Goal: Task Accomplishment & Management: Manage account settings

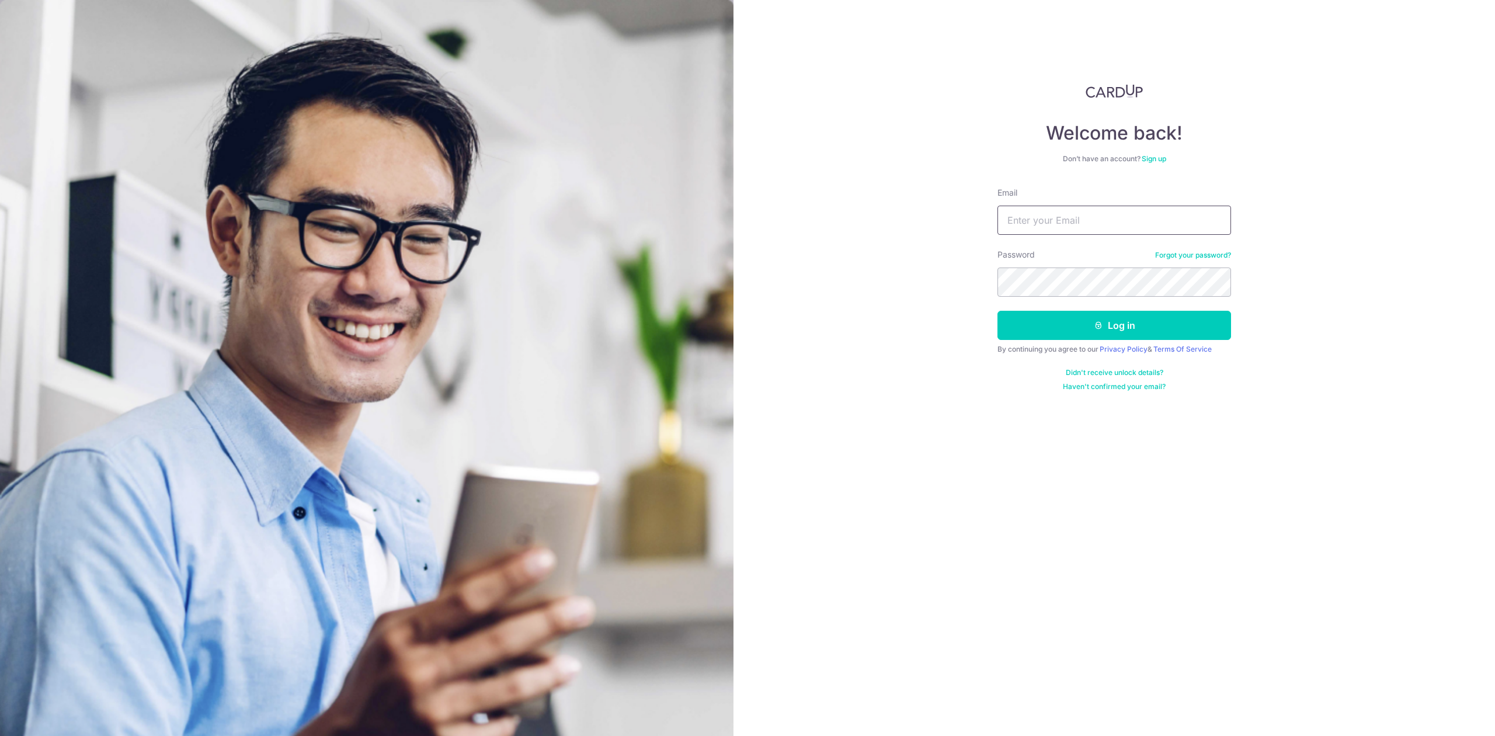
type input "[PERSON_NAME][EMAIL_ADDRESS][DOMAIN_NAME]"
click at [1087, 333] on button "Log in" at bounding box center [1115, 325] width 234 height 29
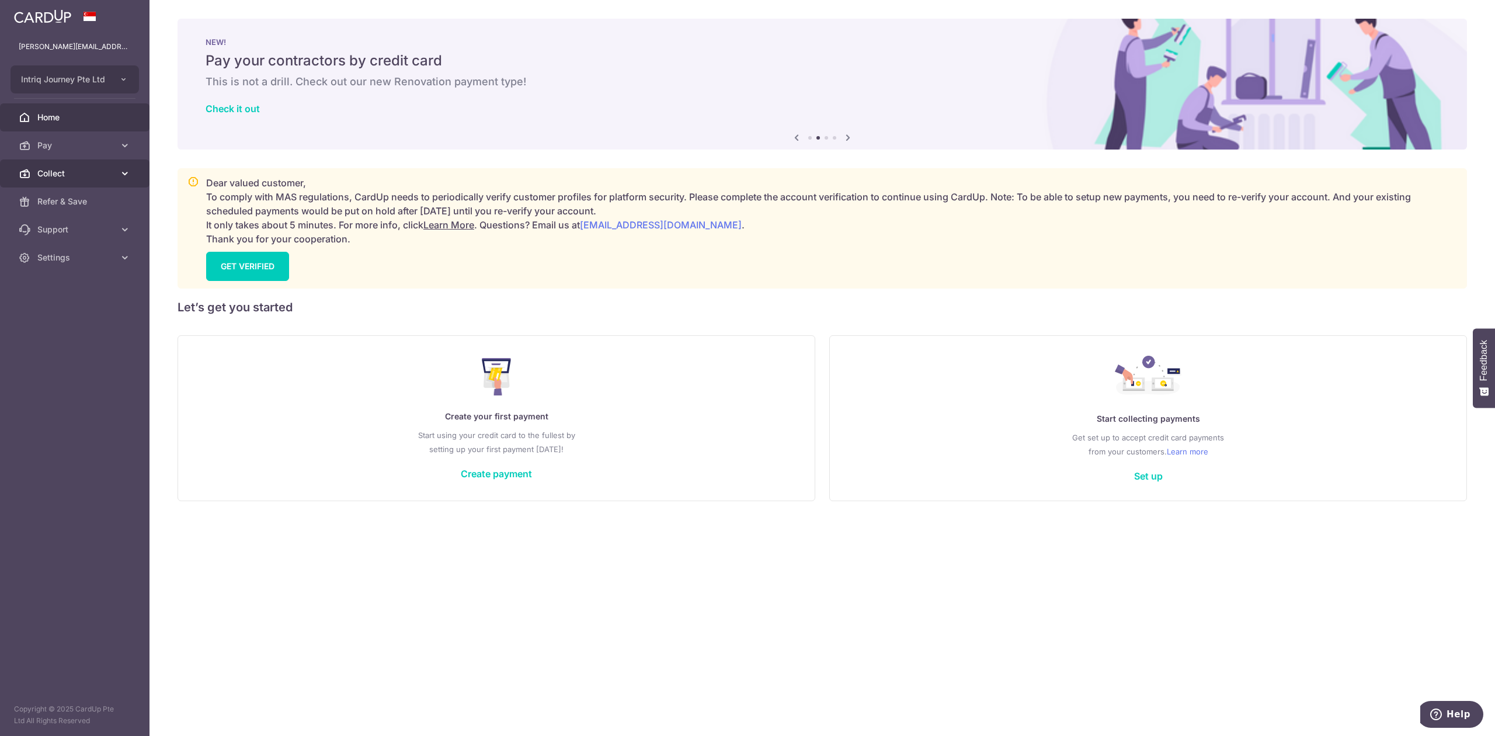
click at [72, 173] on span "Collect" at bounding box center [75, 174] width 77 height 12
click at [74, 199] on span "Dashboard" at bounding box center [75, 202] width 77 height 12
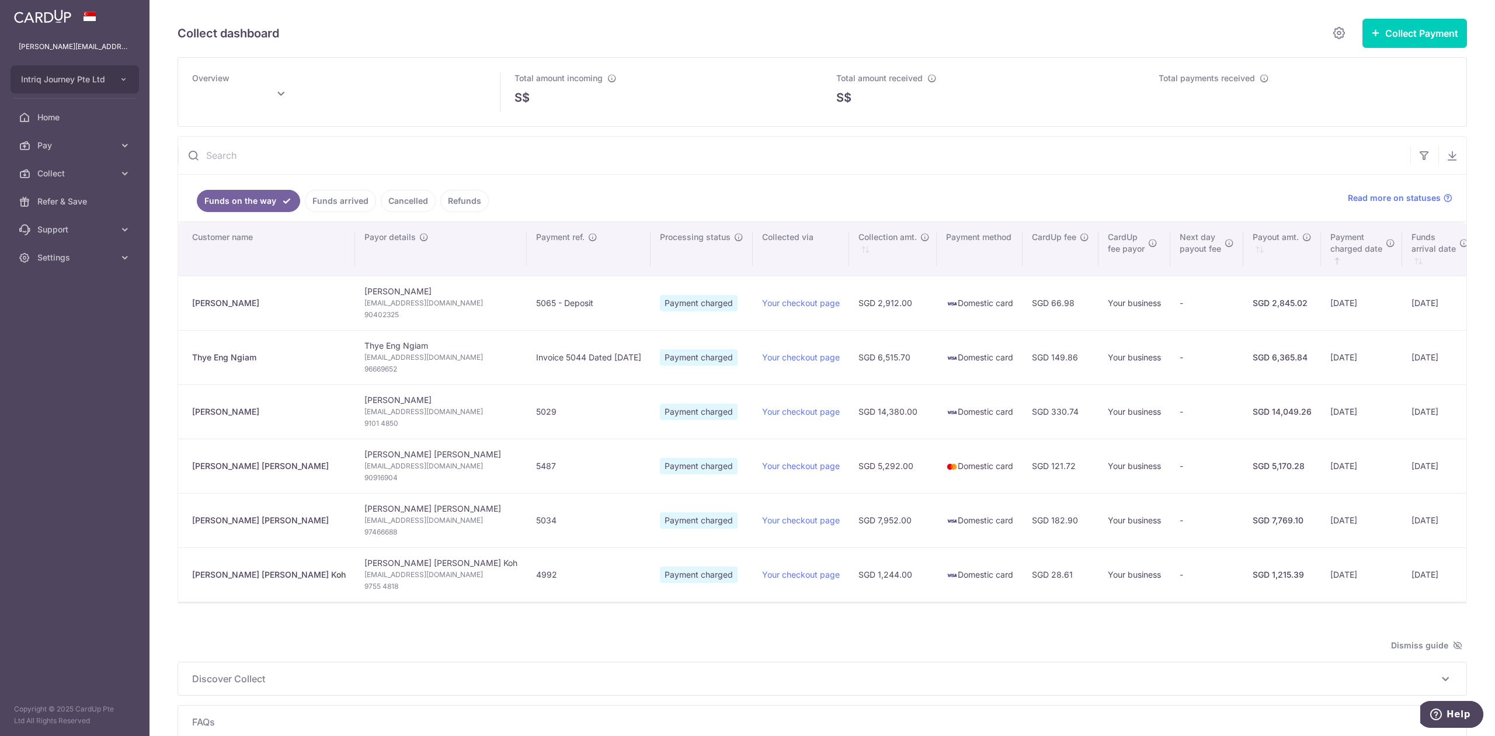
type input "September 2025"
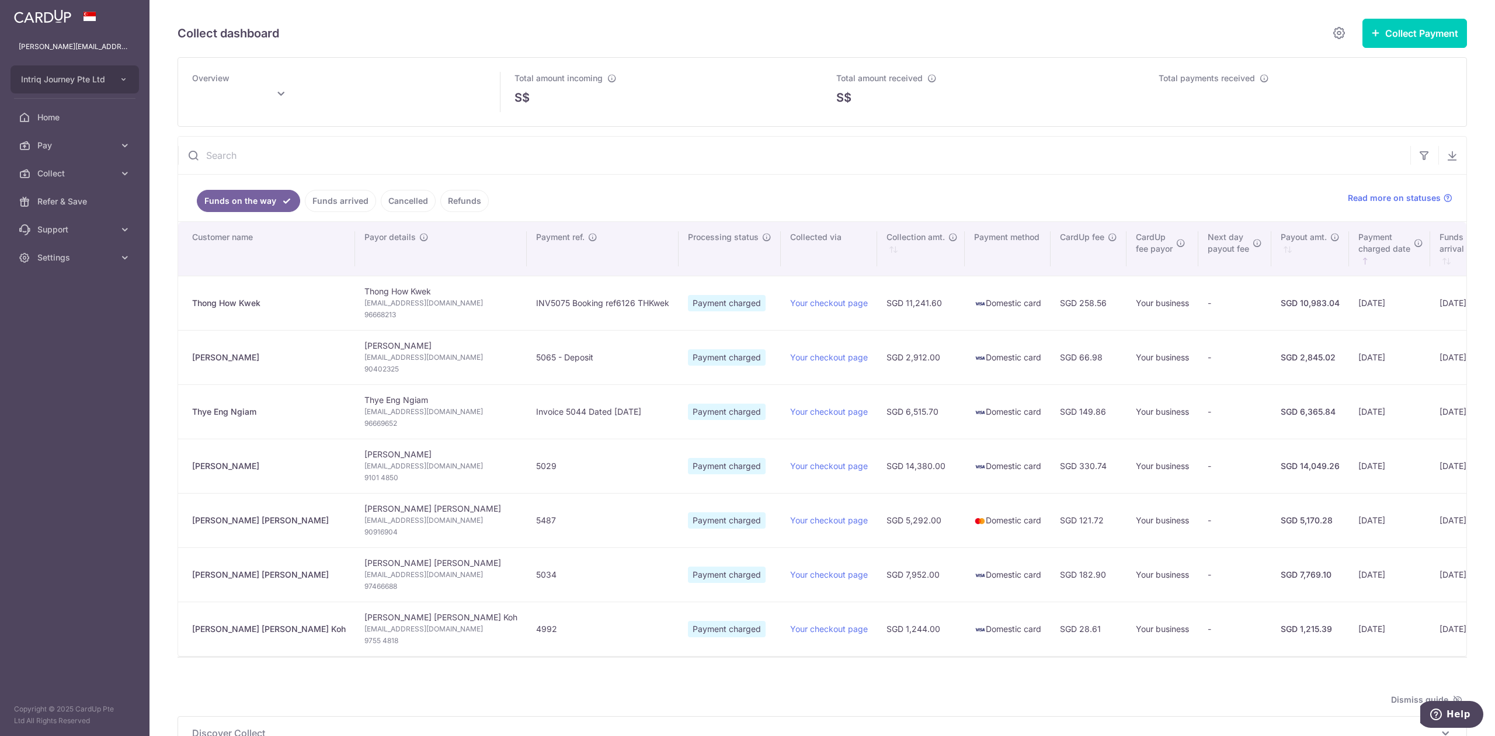
type input "[DATE]"
click at [62, 258] on span "Settings" at bounding box center [75, 258] width 77 height 12
click at [68, 308] on span "Logout" at bounding box center [75, 314] width 77 height 12
